Goal: Navigation & Orientation: Go to known website

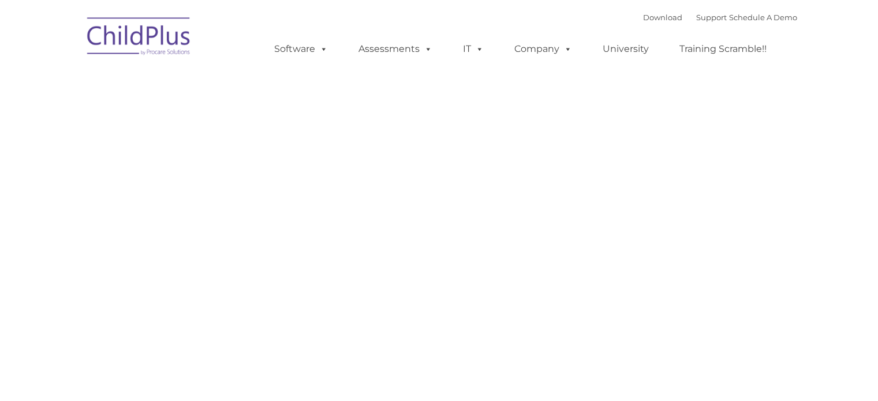
type input ""
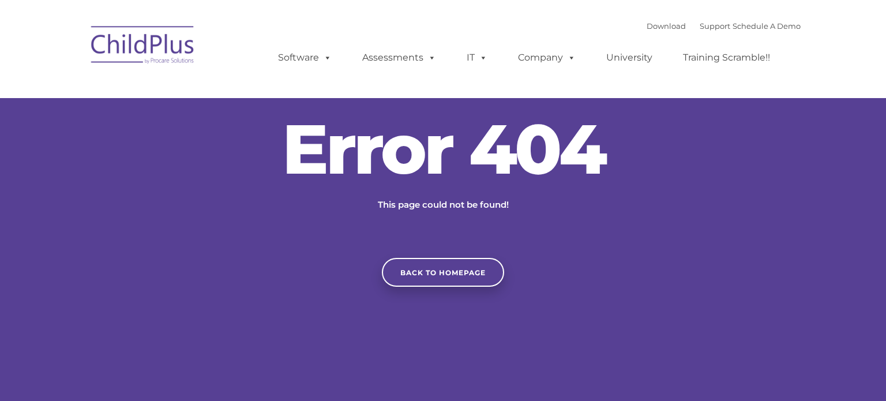
type input ""
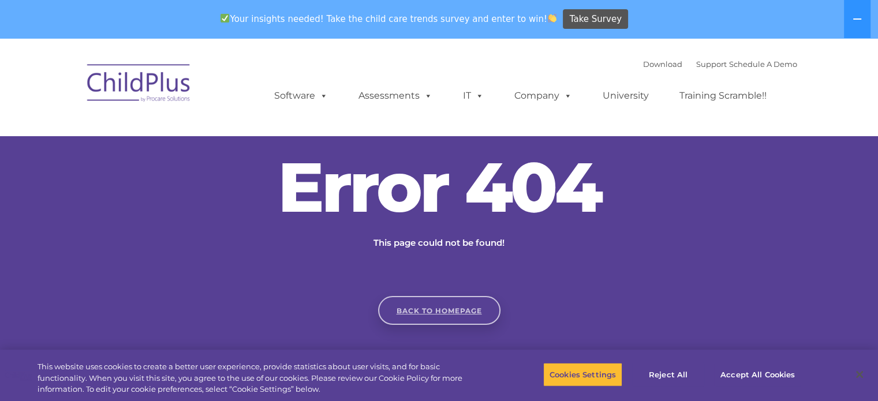
click at [453, 308] on link "Back to homepage" at bounding box center [439, 310] width 122 height 29
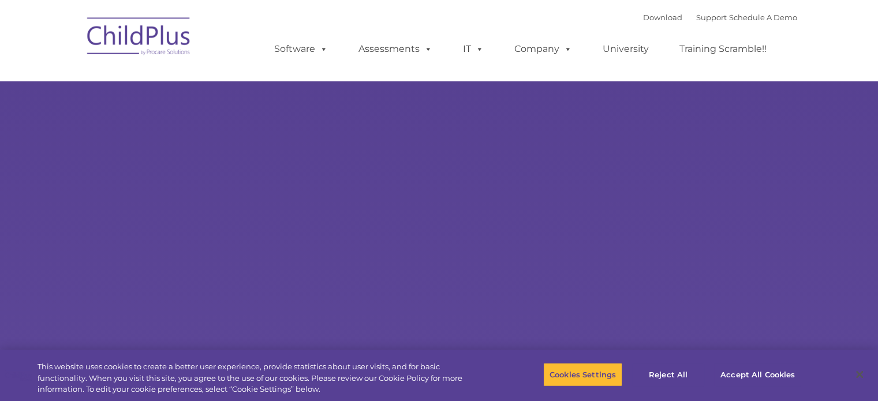
type input ""
select select "MEDIUM"
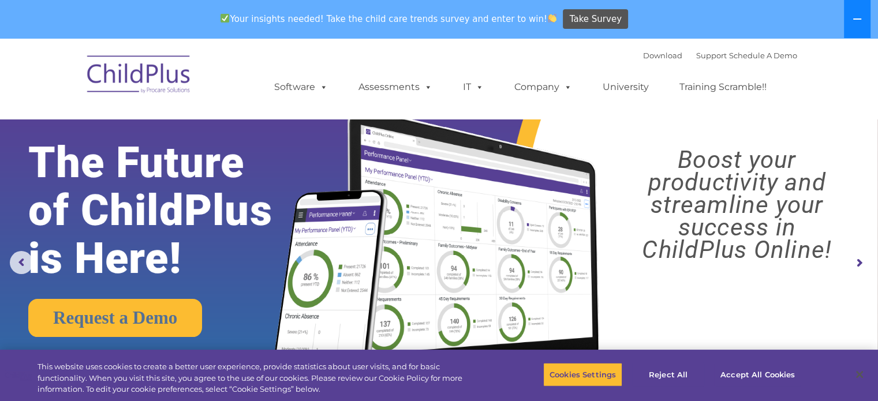
click at [859, 17] on icon at bounding box center [856, 18] width 9 height 9
